Goal: Communication & Community: Answer question/provide support

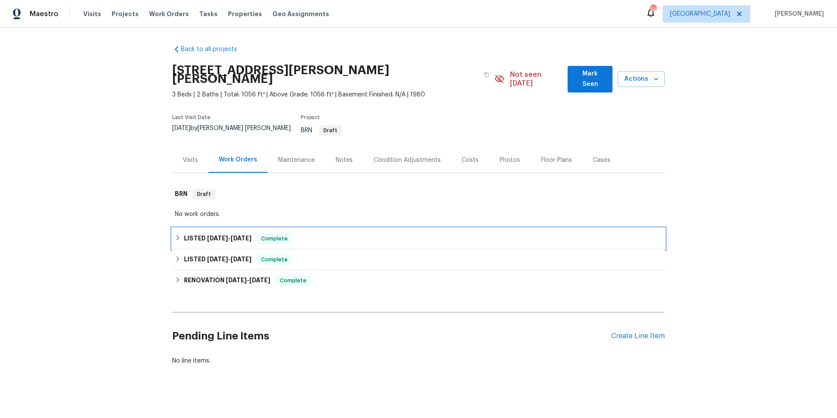
click at [382, 228] on div "LISTED 7/2/25 - 7/8/25 Complete" at bounding box center [418, 238] width 493 height 21
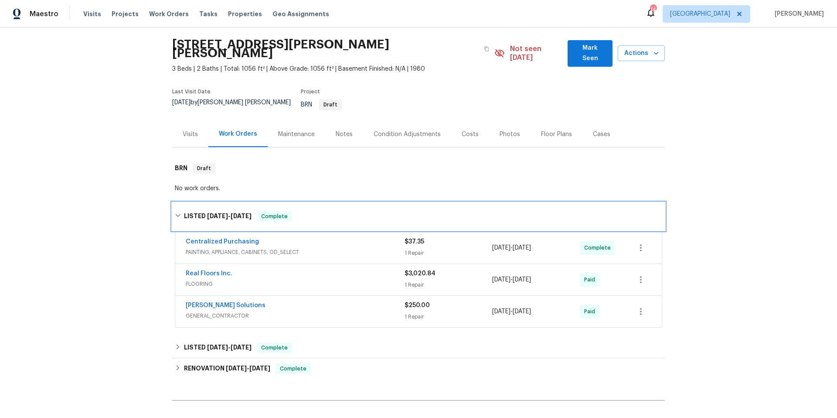
scroll to position [38, 0]
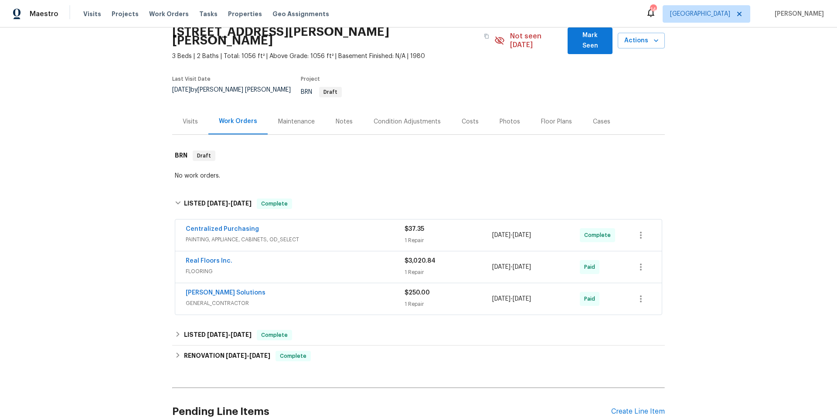
click at [359, 299] on span "GENERAL_CONTRACTOR" at bounding box center [295, 303] width 219 height 9
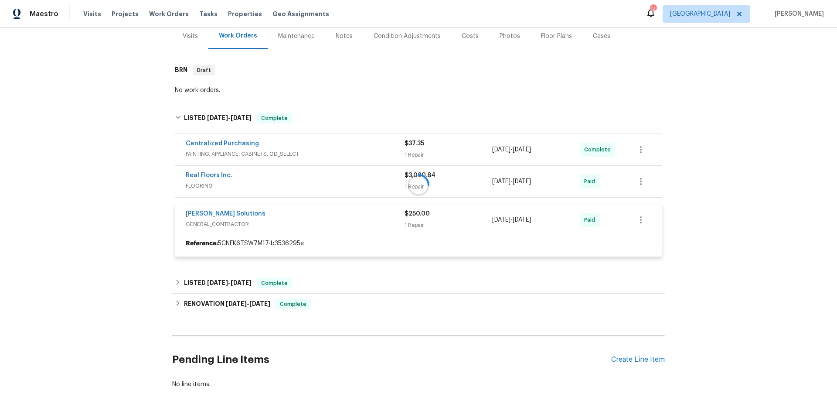
scroll to position [146, 0]
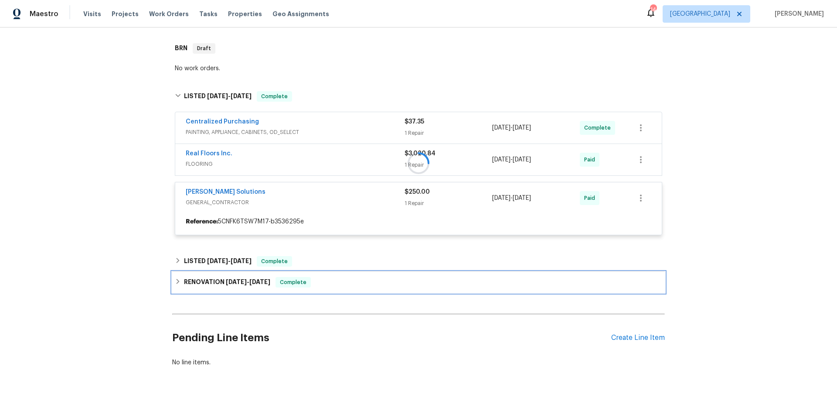
click at [378, 273] on div "RENOVATION 6/16/25 - 6/25/25 Complete" at bounding box center [418, 282] width 493 height 21
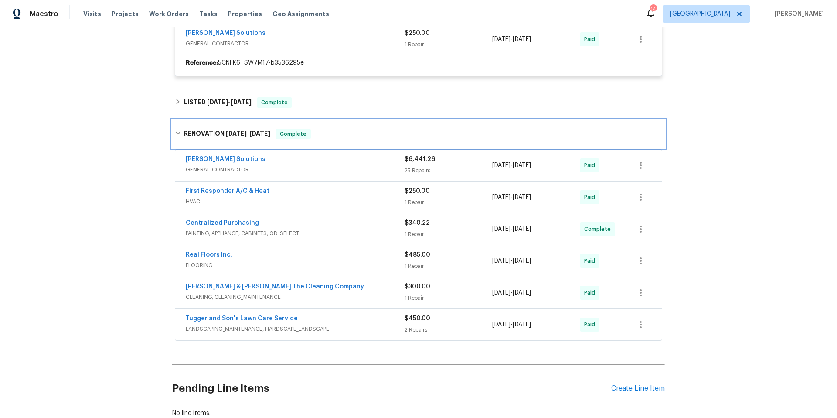
scroll to position [107, 0]
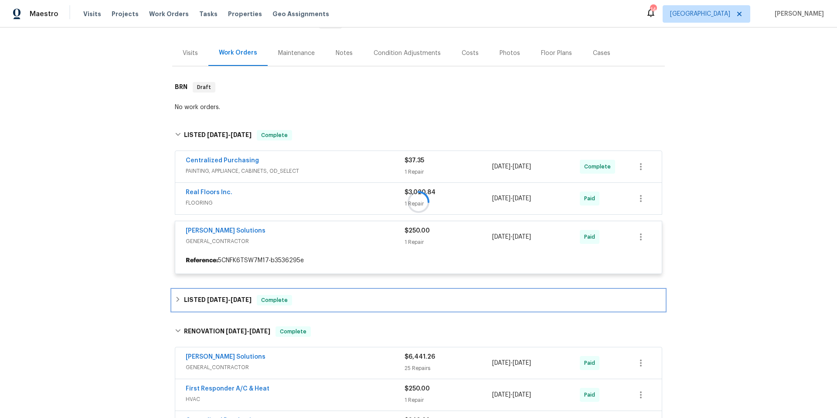
click at [347, 294] on div "LISTED 6/26/25 - 6/27/25 Complete" at bounding box center [418, 300] width 493 height 21
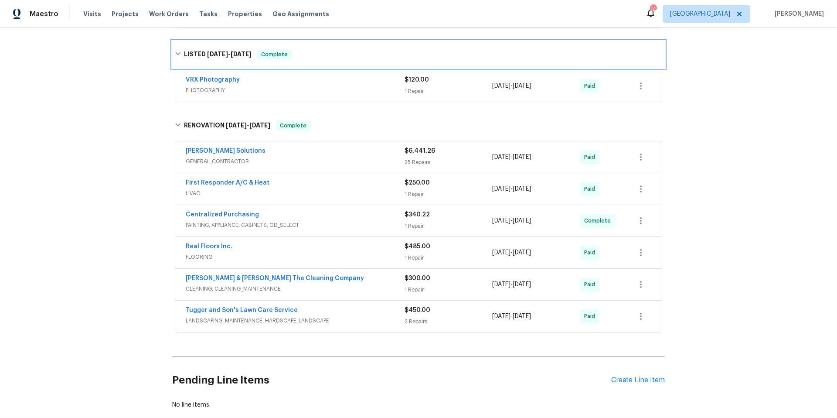
scroll to position [409, 0]
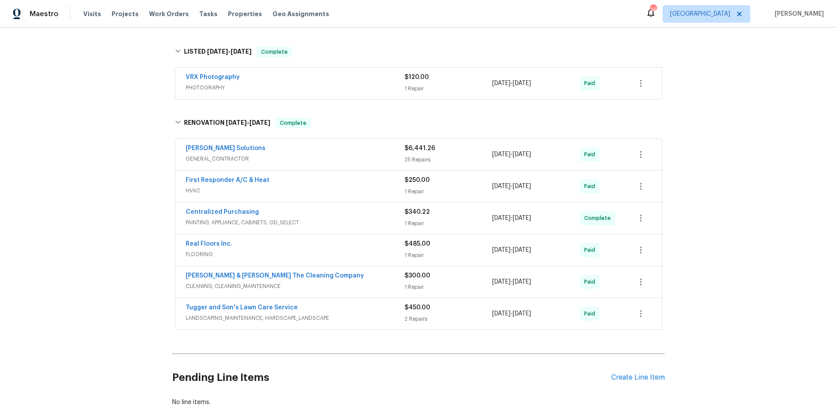
click at [358, 313] on span "LANDSCAPING_MAINTENANCE, HARDSCAPE_LANDSCAPE" at bounding box center [295, 317] width 219 height 9
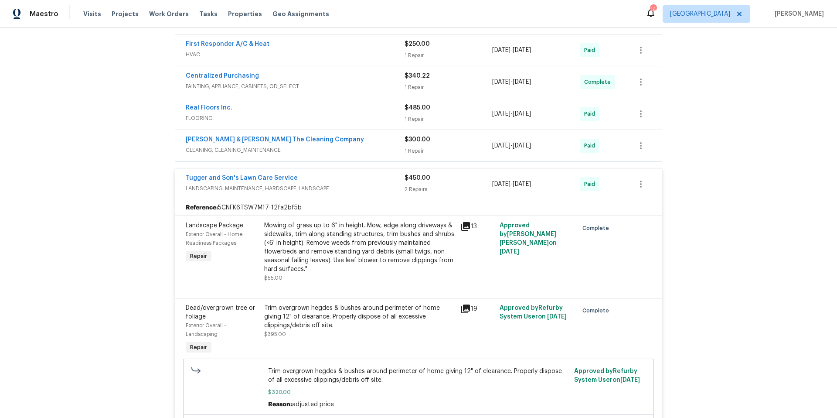
scroll to position [614, 0]
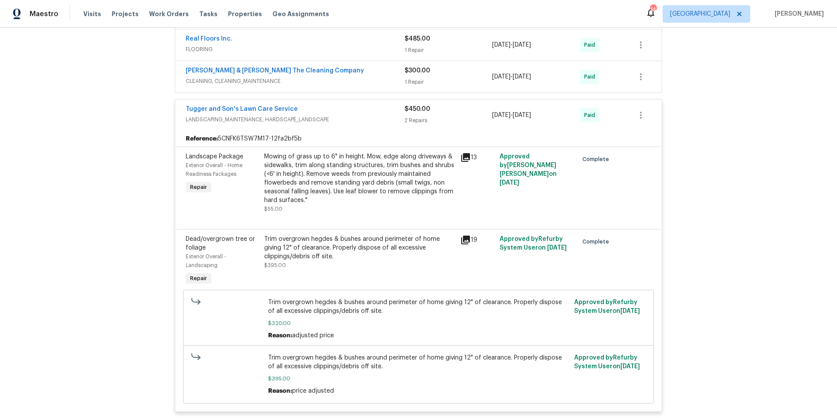
click at [461, 153] on icon at bounding box center [465, 157] width 9 height 9
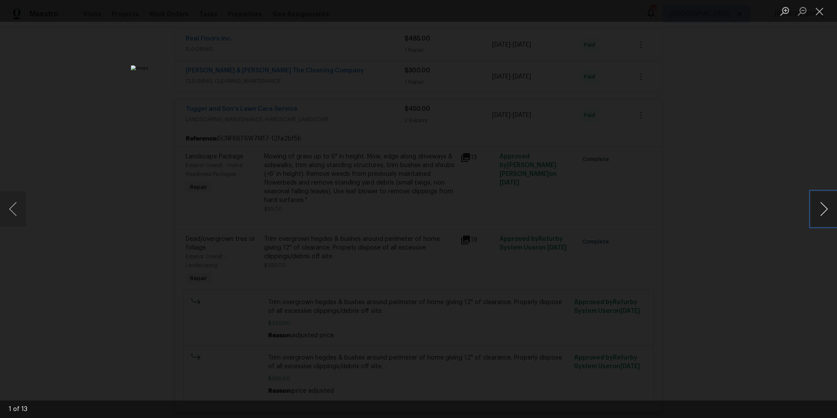
click at [811, 211] on button "Next image" at bounding box center [824, 208] width 26 height 35
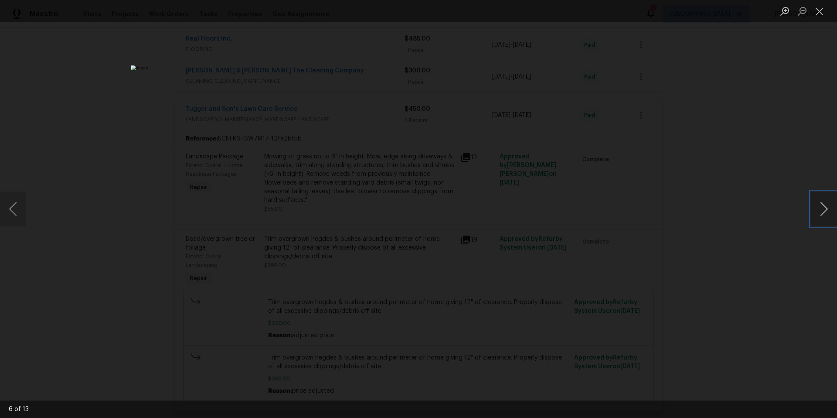
click at [811, 211] on button "Next image" at bounding box center [824, 208] width 26 height 35
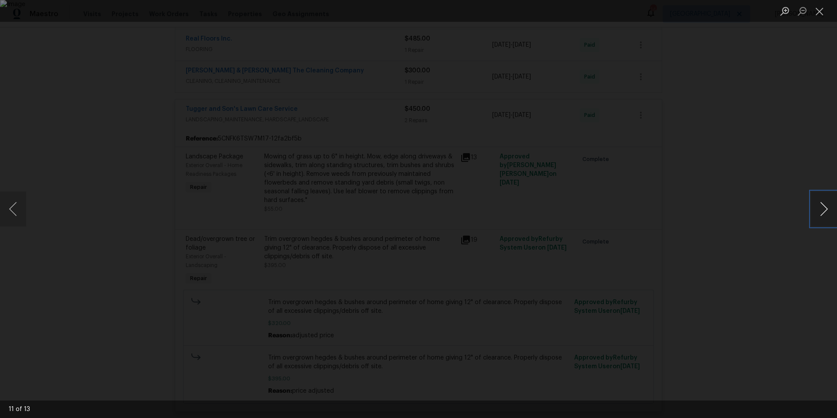
click at [811, 211] on button "Next image" at bounding box center [824, 208] width 26 height 35
click at [819, 10] on button "Close lightbox" at bounding box center [819, 10] width 17 height 15
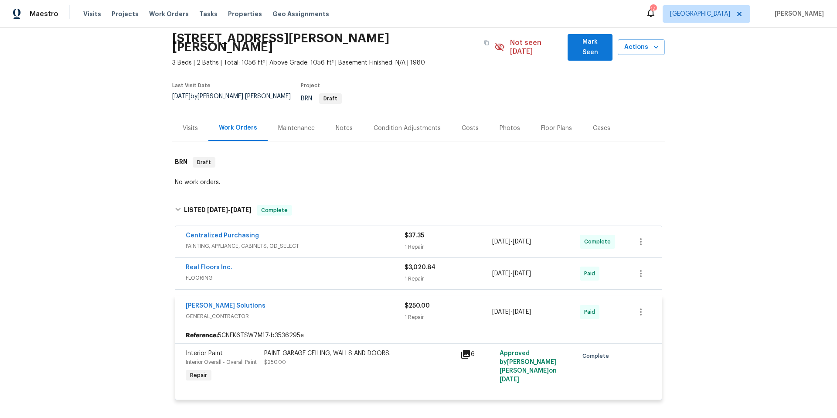
scroll to position [0, 0]
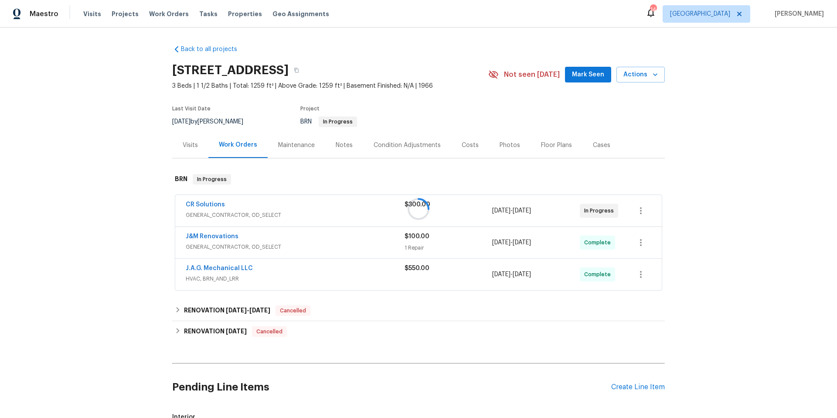
click at [201, 204] on div at bounding box center [418, 209] width 837 height 418
click at [205, 204] on link "CR Solutions" at bounding box center [205, 204] width 39 height 6
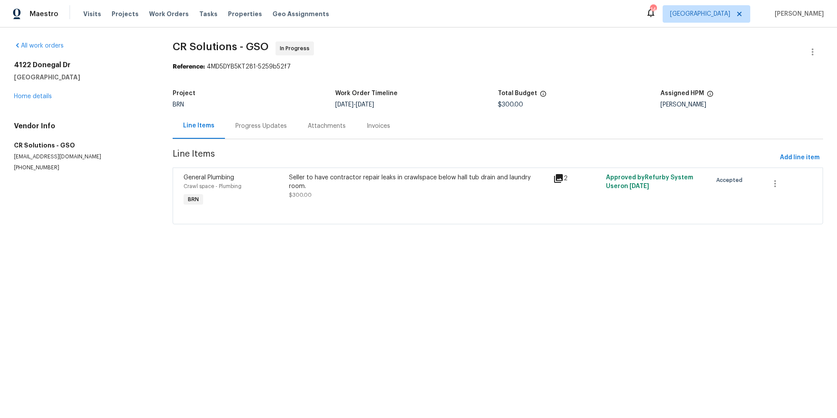
click at [260, 128] on div "Progress Updates" at bounding box center [260, 126] width 51 height 9
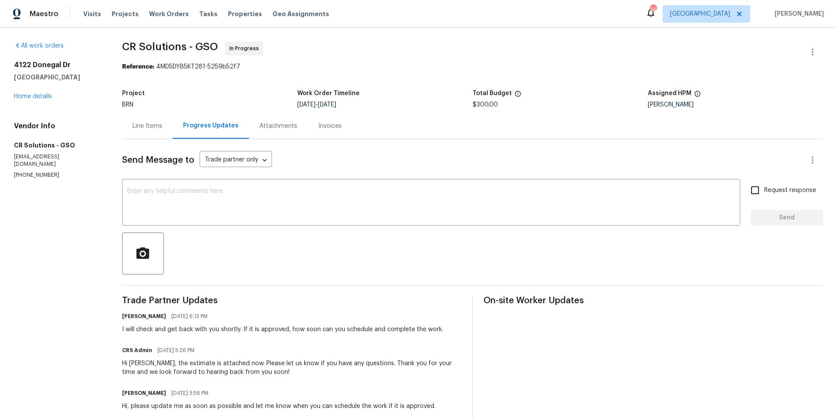
click at [143, 127] on div "Line Items" at bounding box center [148, 126] width 30 height 9
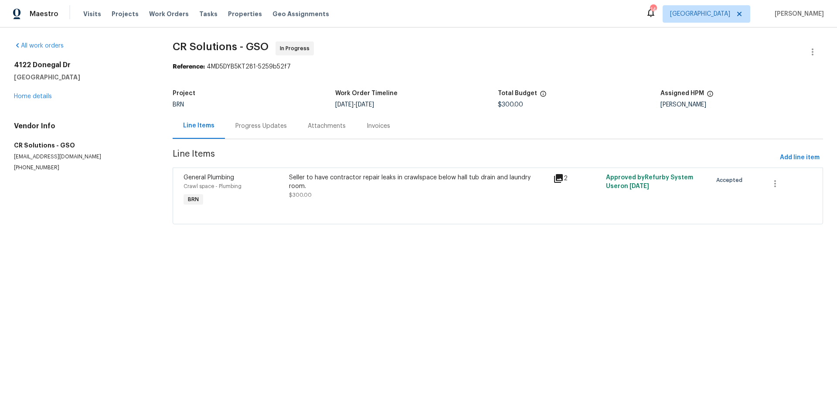
click at [555, 178] on icon at bounding box center [558, 178] width 9 height 9
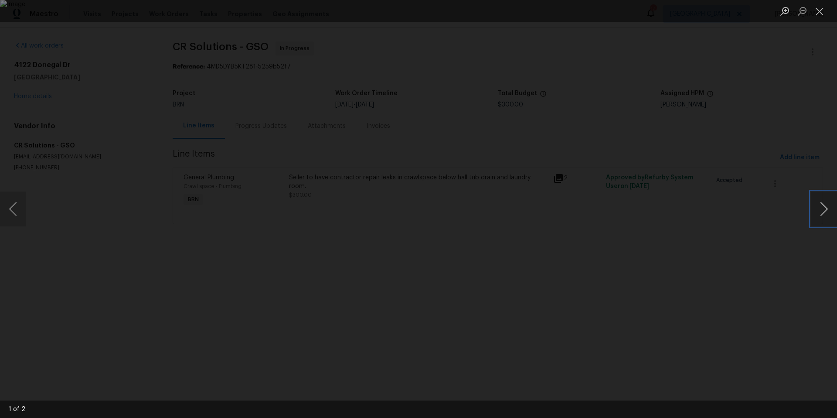
click at [824, 212] on button "Next image" at bounding box center [824, 208] width 26 height 35
click at [722, 203] on div "Lightbox" at bounding box center [418, 209] width 837 height 418
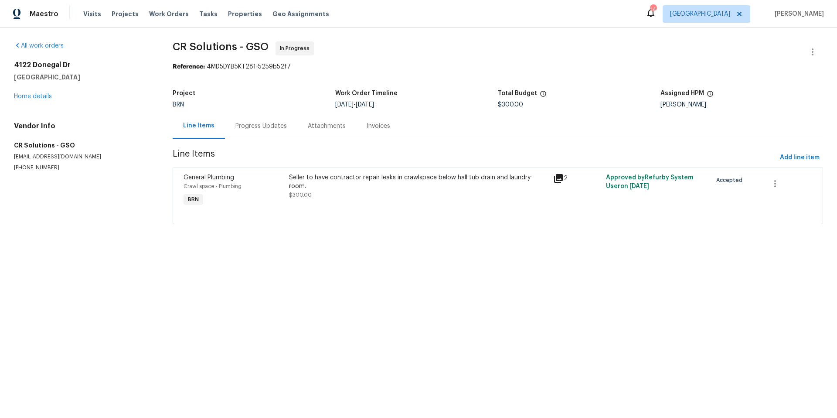
click at [261, 126] on div "Progress Updates" at bounding box center [260, 126] width 51 height 9
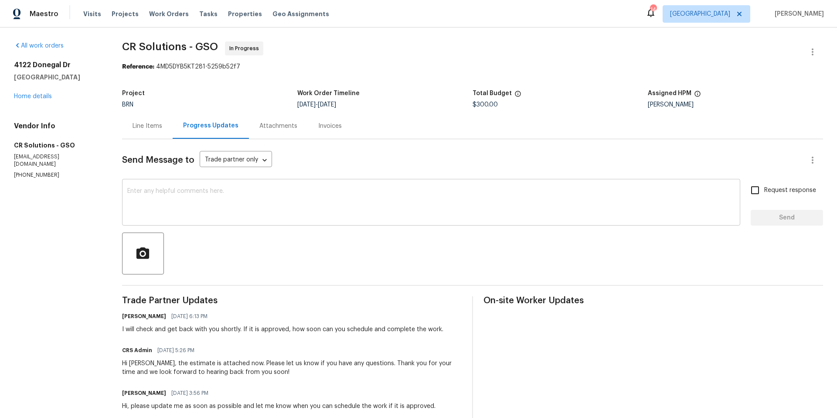
click at [215, 195] on textarea at bounding box center [431, 203] width 608 height 31
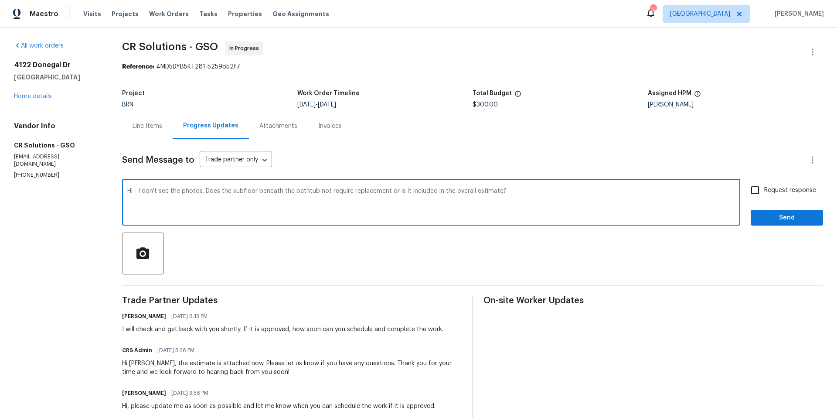
type textarea "Hi - I don't see the photos. Does the subfloor beneath the bathtub not require …"
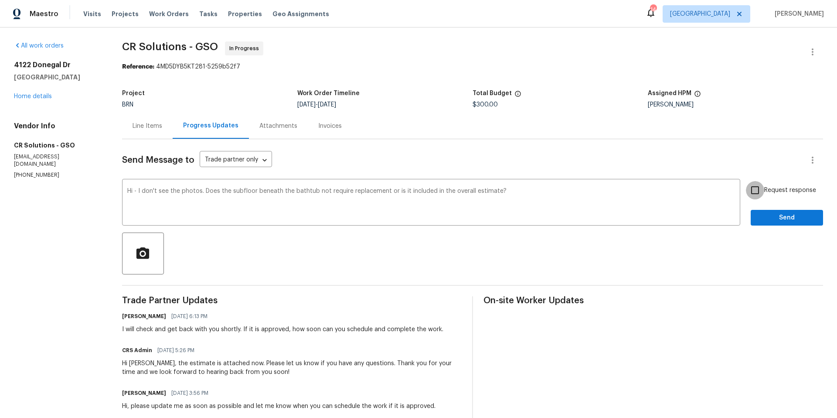
click at [750, 190] on input "Request response" at bounding box center [755, 190] width 18 height 18
checkbox input "true"
click at [771, 218] on span "Send" at bounding box center [787, 217] width 58 height 11
